Goal: Communication & Community: Participate in discussion

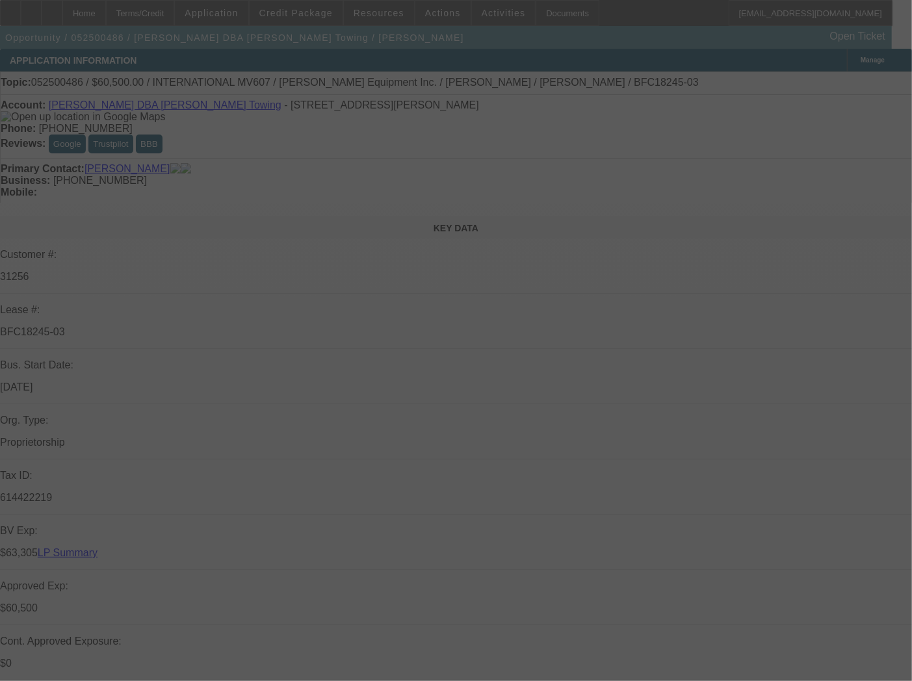
click at [704, 149] on div at bounding box center [456, 340] width 912 height 681
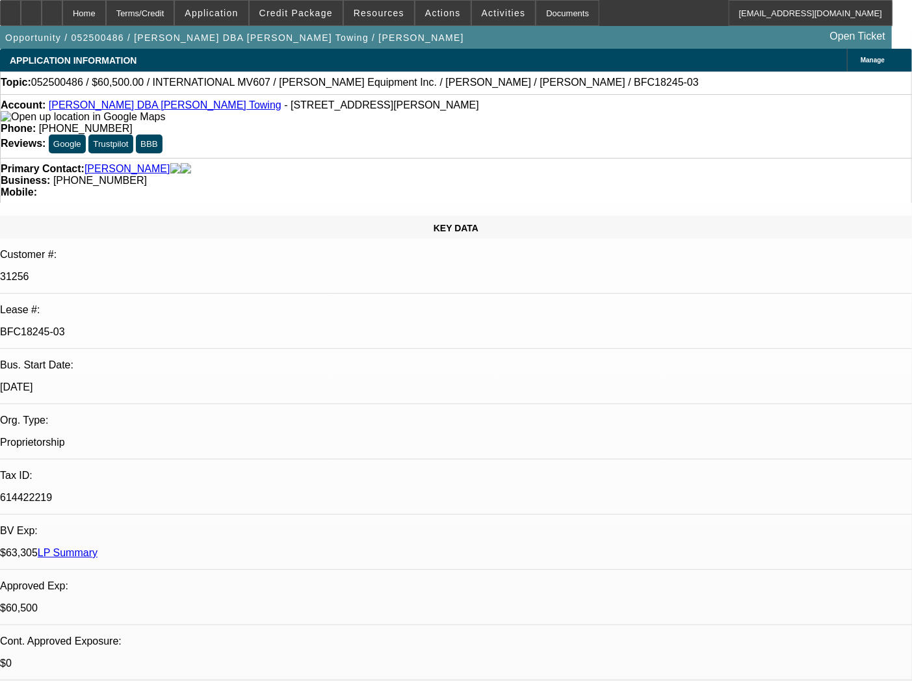
select select "0"
select select "2"
select select "0.1"
select select "4"
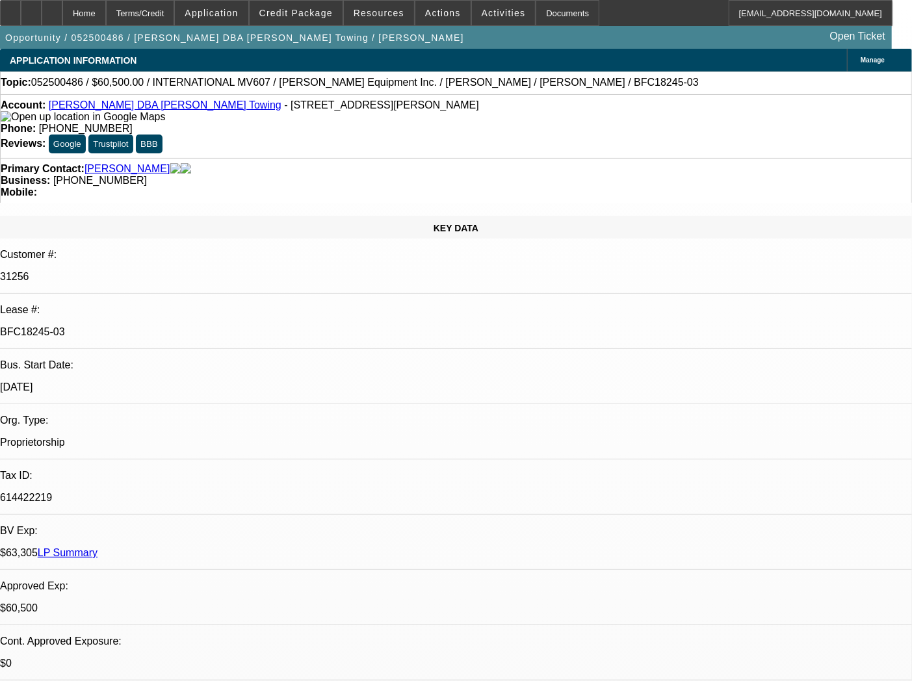
select select "0"
select select "2"
select select "0.1"
select select "4"
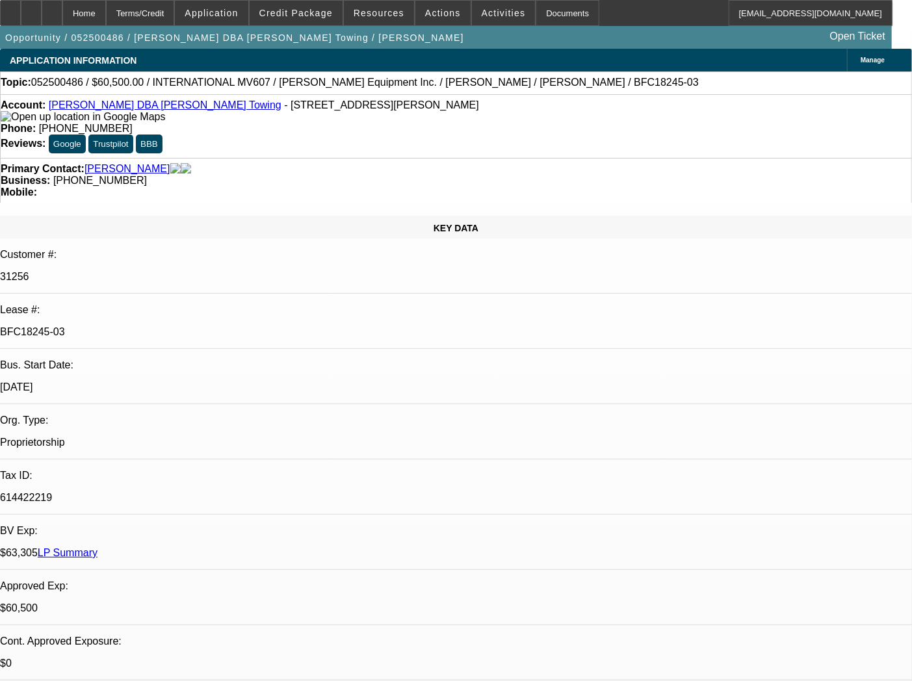
select select "0"
select select "2"
select select "0.1"
select select "4"
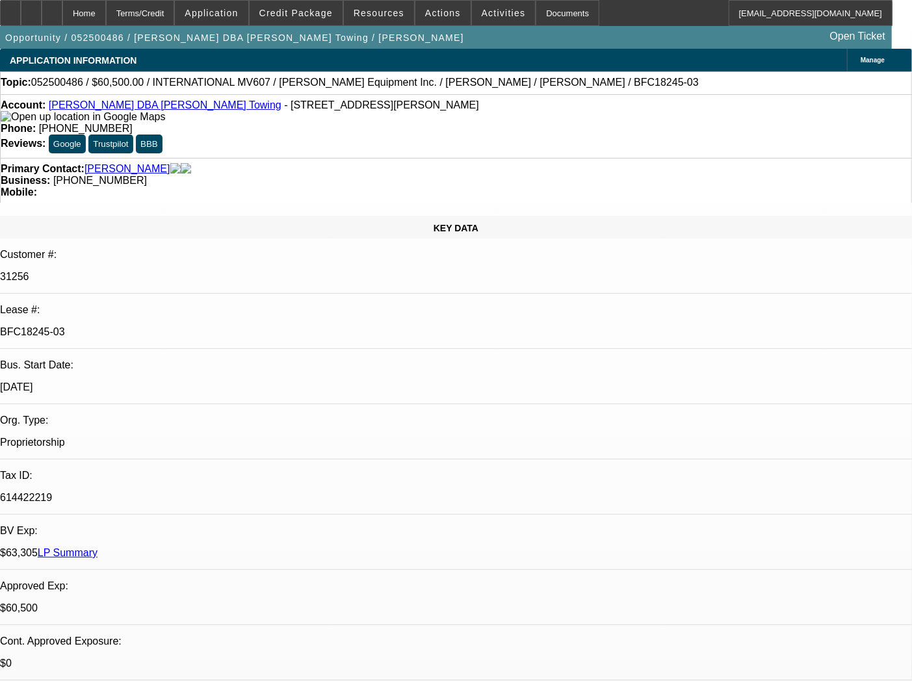
select select "0"
select select "3"
select select "0.1"
select select "4"
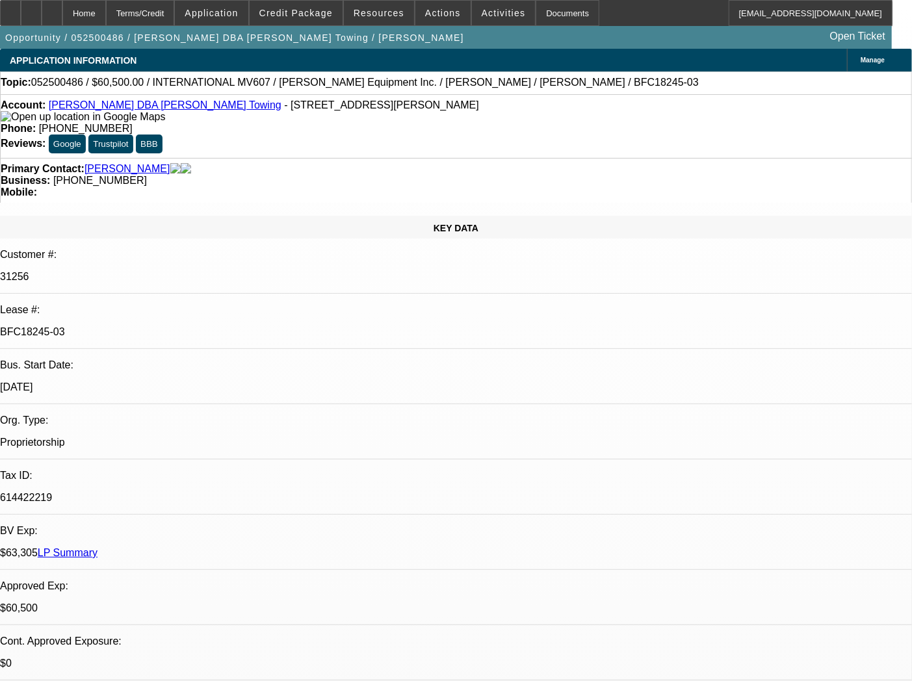
drag, startPoint x: 773, startPoint y: 450, endPoint x: 613, endPoint y: 442, distance: 160.0
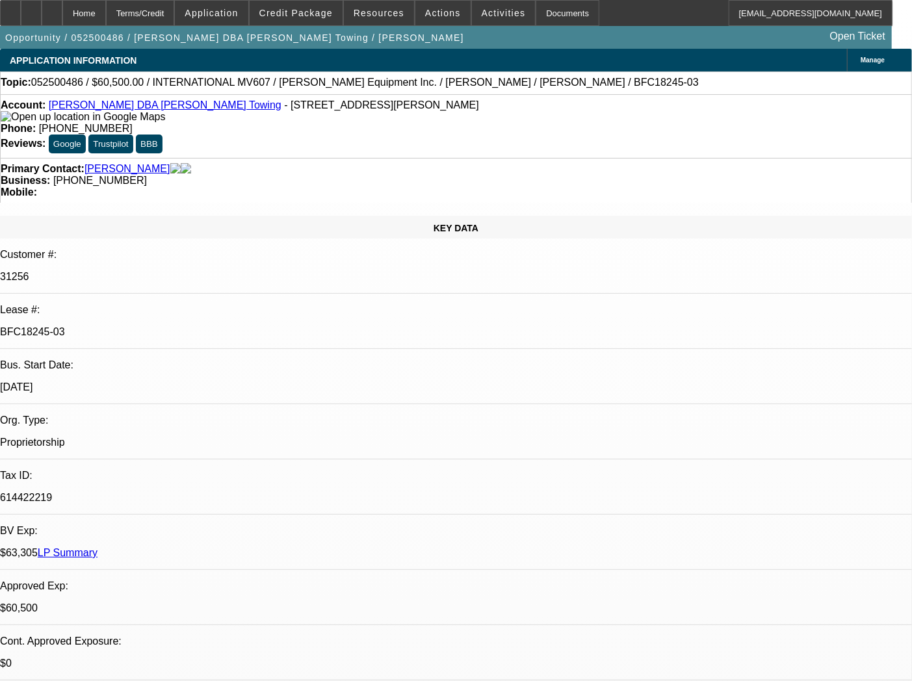
copy p "Hi [PERSON_NAME] I guess we're unwinding this one the truck broke down and had …"
